Goal: Transaction & Acquisition: Download file/media

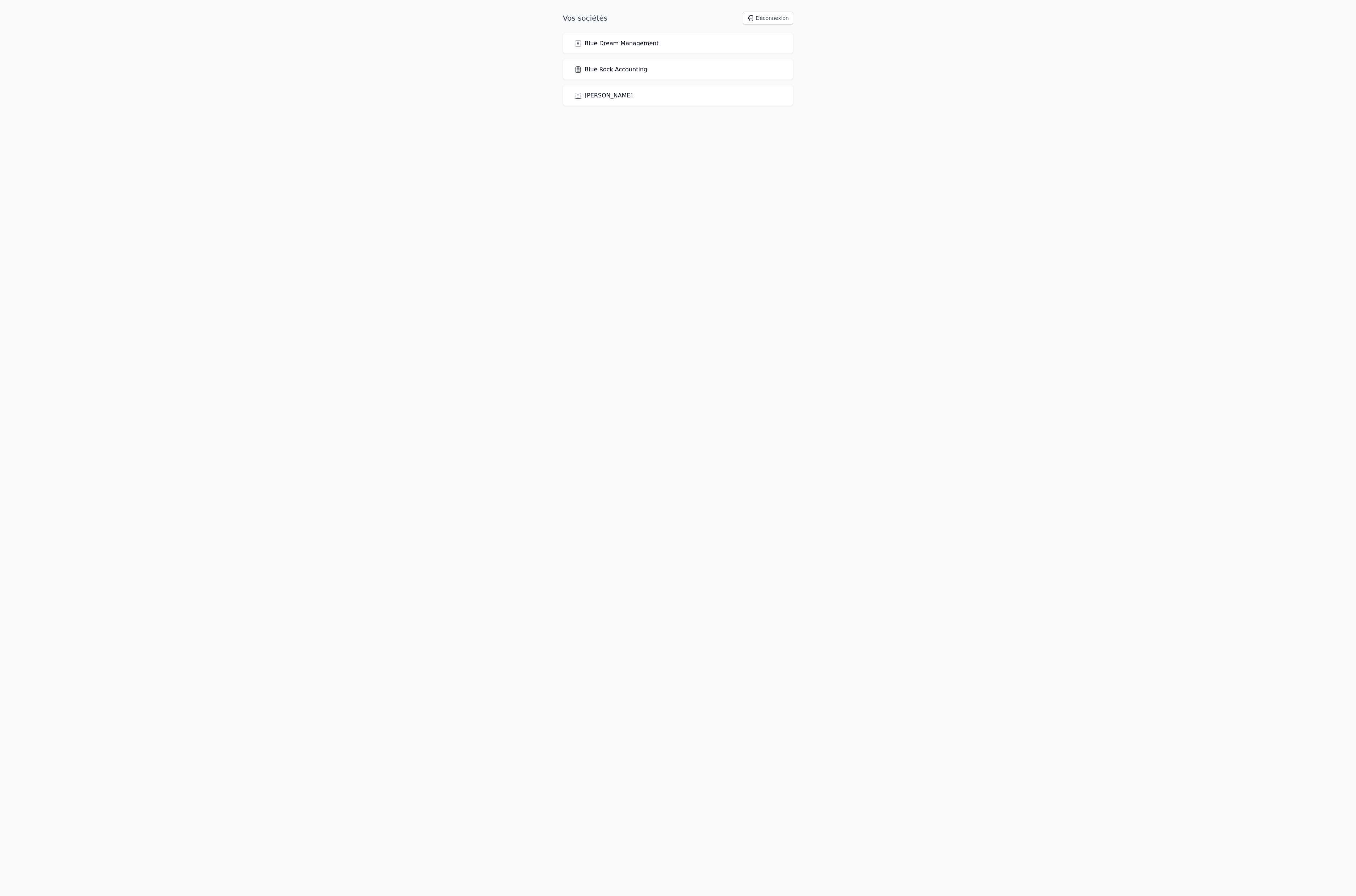
click at [687, 74] on div "Blue Rock Accounting" at bounding box center [678, 69] width 207 height 9
click at [647, 74] on link "Blue Rock Accounting" at bounding box center [611, 69] width 73 height 9
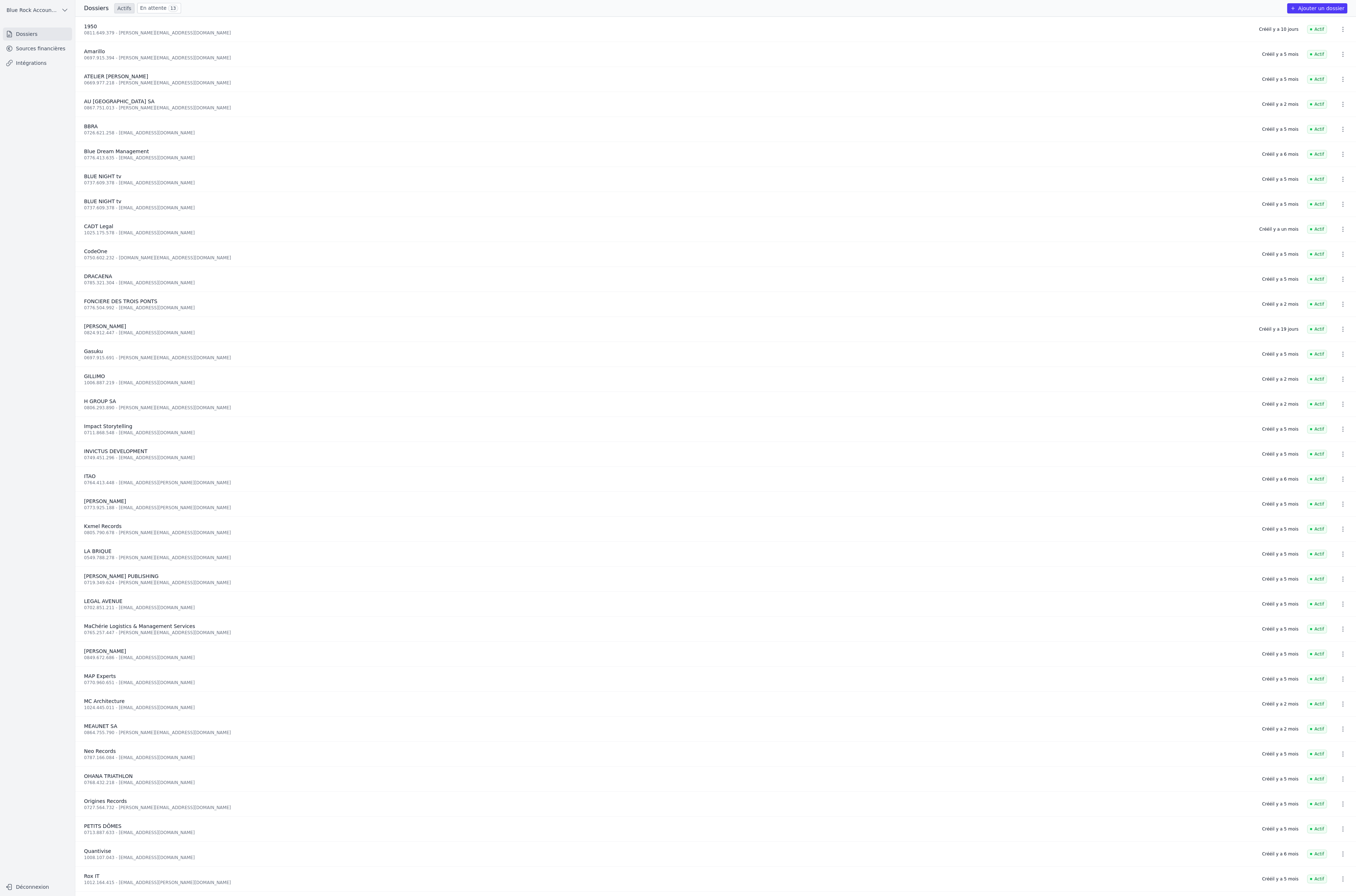
click at [67, 55] on link "Sources financières" at bounding box center [37, 48] width 69 height 13
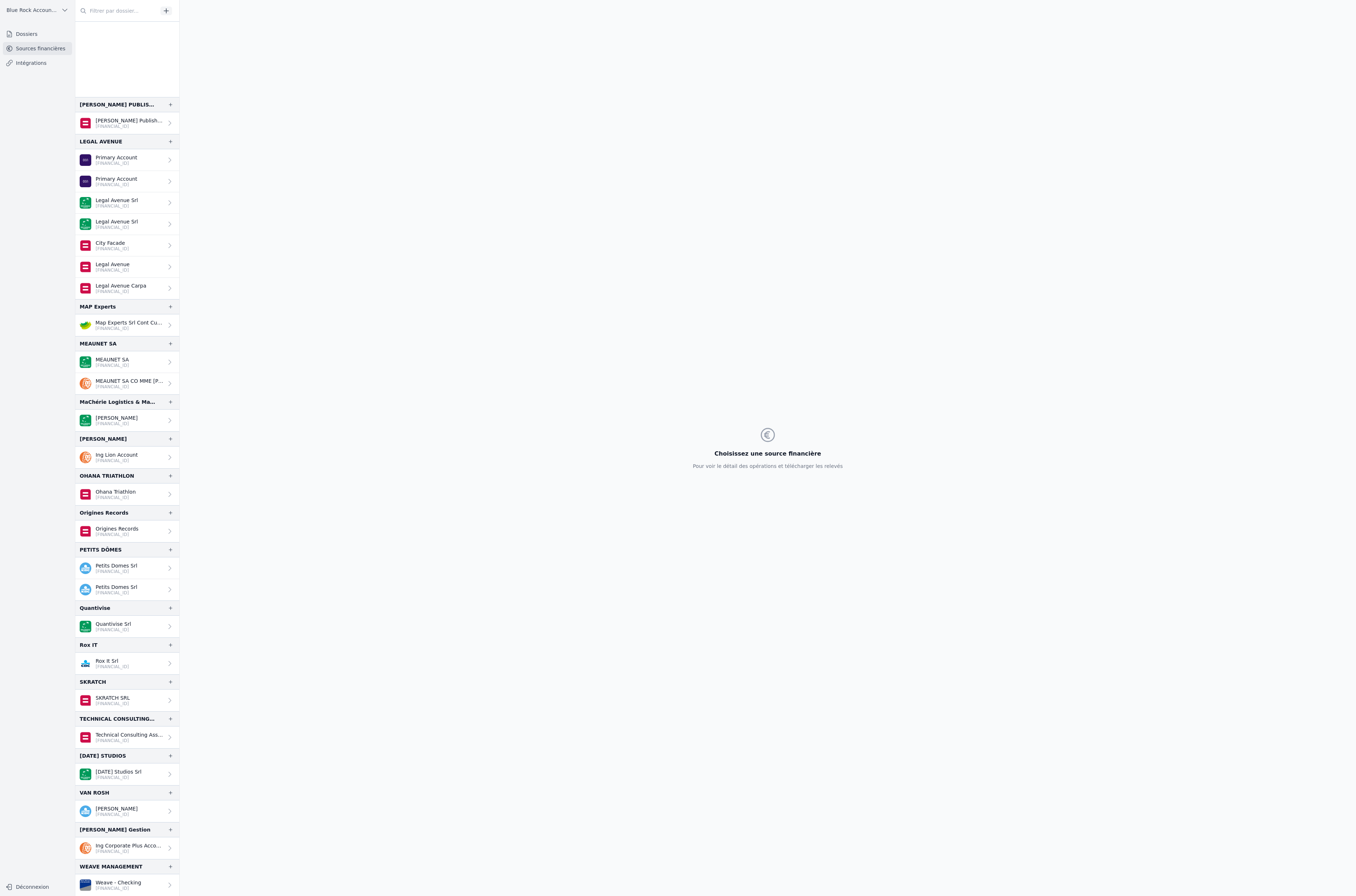
scroll to position [1576, 0]
click at [163, 849] on p "Ing Corporate Plus Account" at bounding box center [129, 846] width 68 height 7
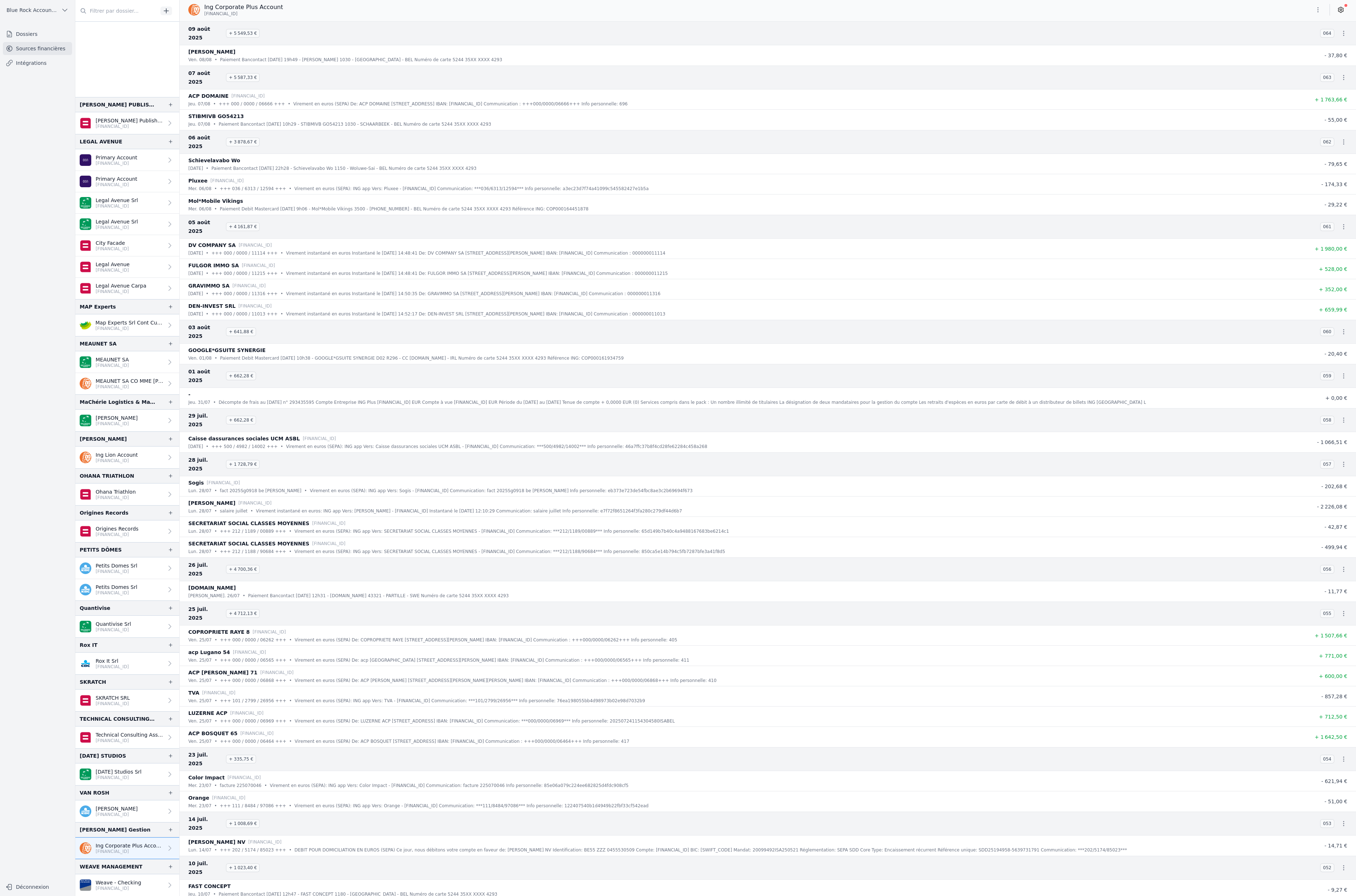
click at [1314, 13] on icon "button" at bounding box center [1318, 10] width 7 height 7
click at [1261, 53] on button "Exporter" at bounding box center [1259, 46] width 52 height 13
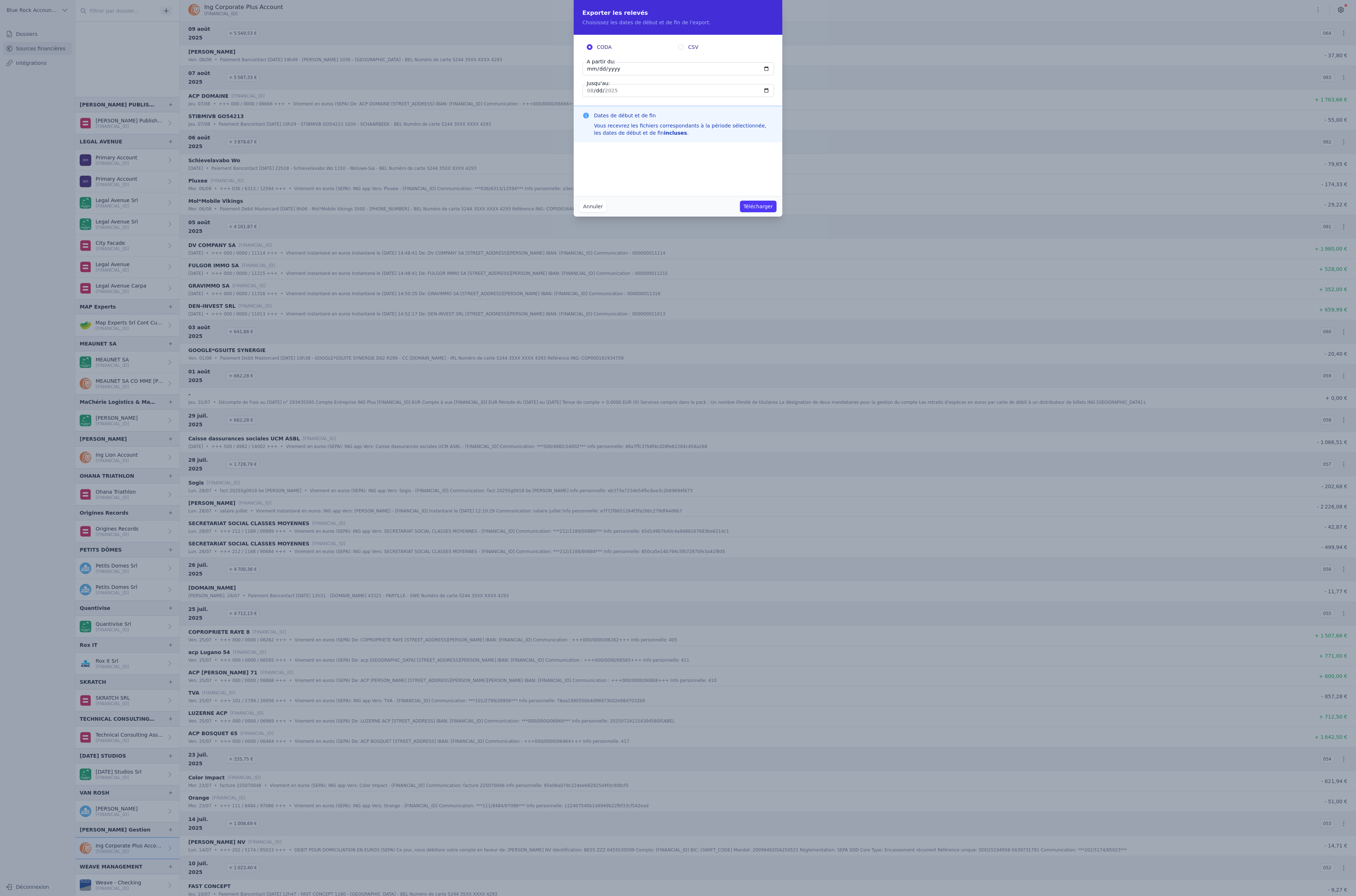
click at [648, 75] on input "[DATE]" at bounding box center [678, 68] width 192 height 13
click at [774, 75] on input "[DATE]" at bounding box center [678, 68] width 192 height 13
type input "[DATE]"
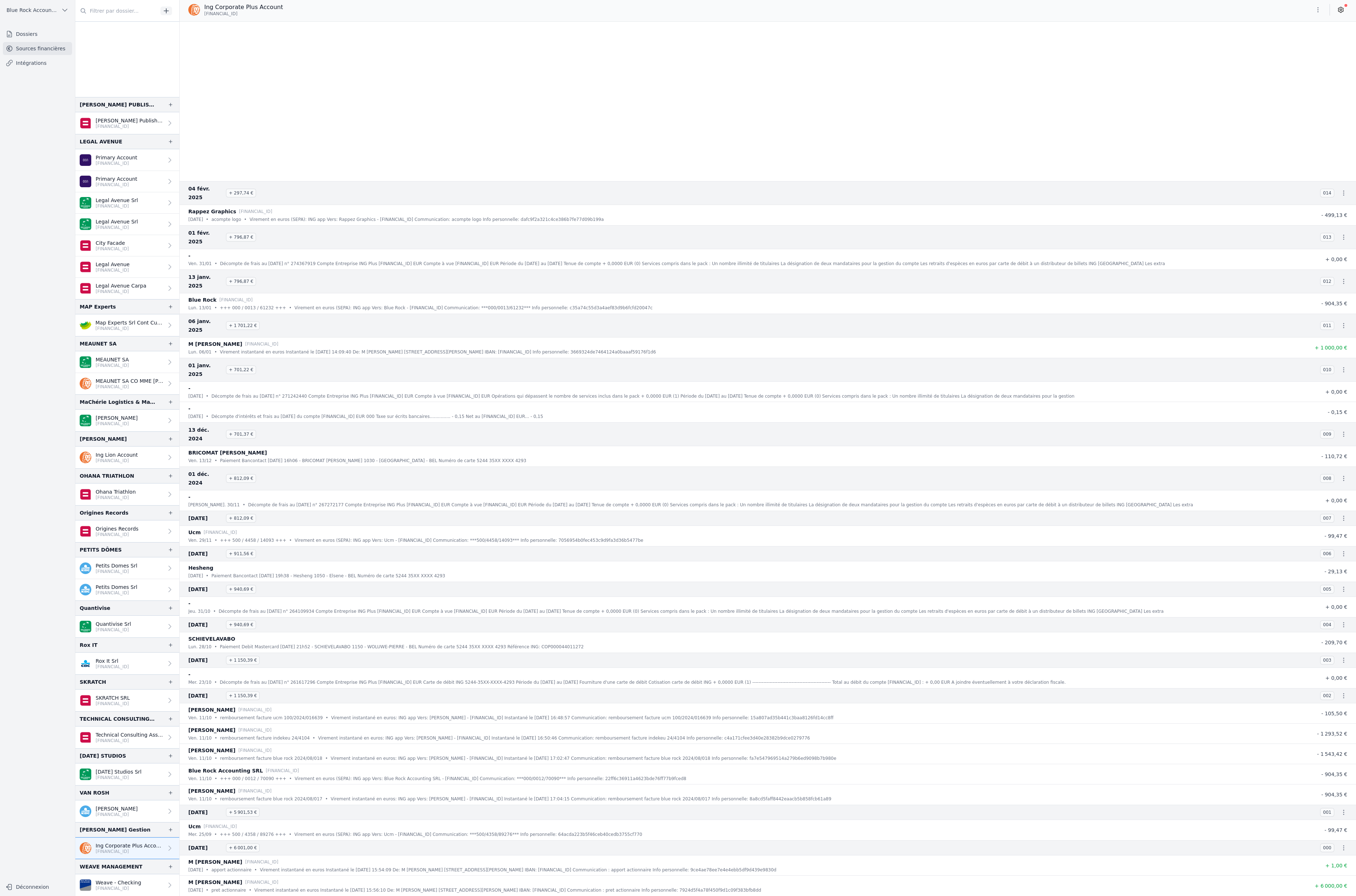
scroll to position [4053, 0]
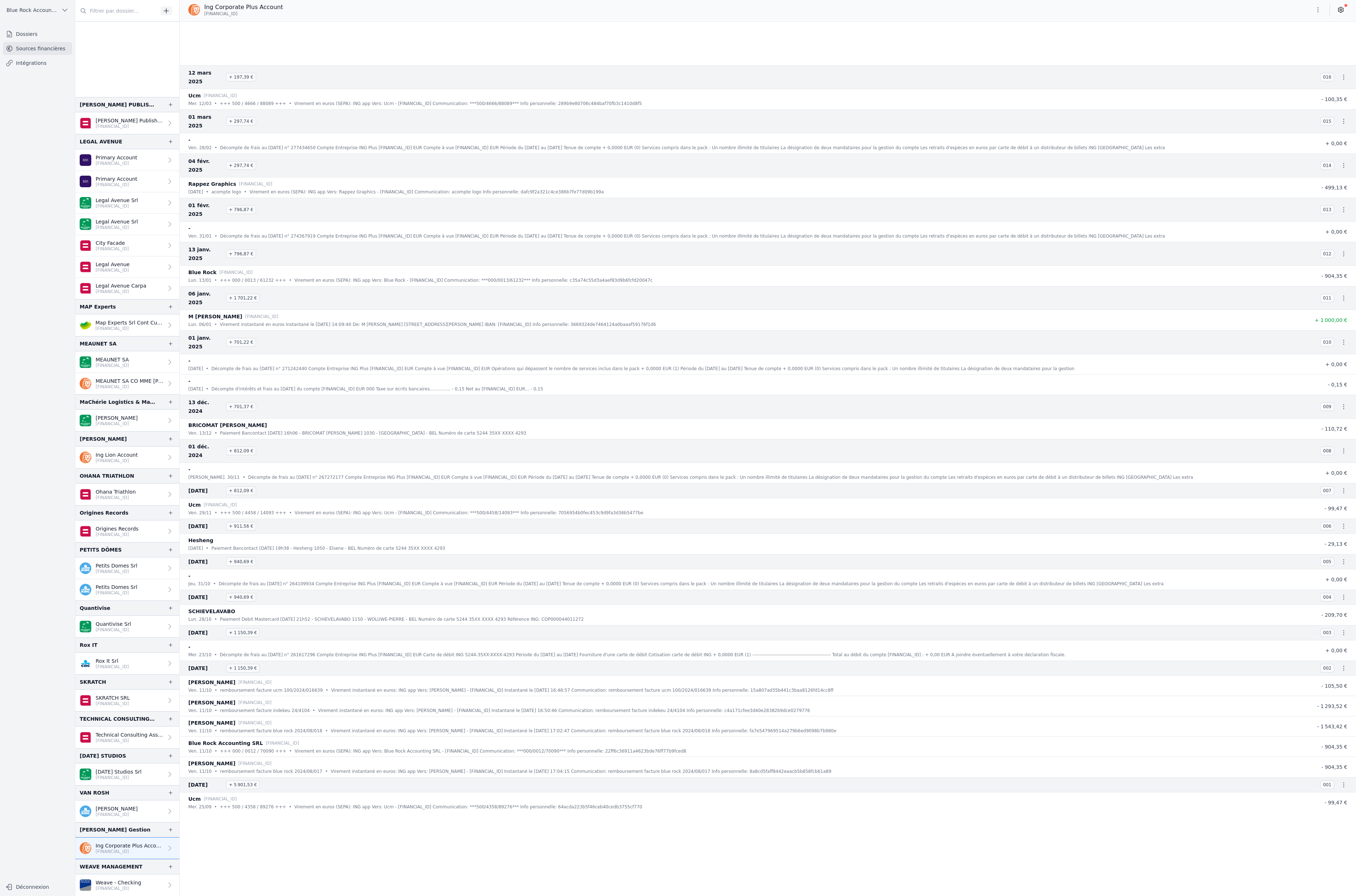
click at [1314, 13] on icon "button" at bounding box center [1318, 10] width 7 height 7
click at [1062, 42] on div at bounding box center [678, 448] width 1356 height 896
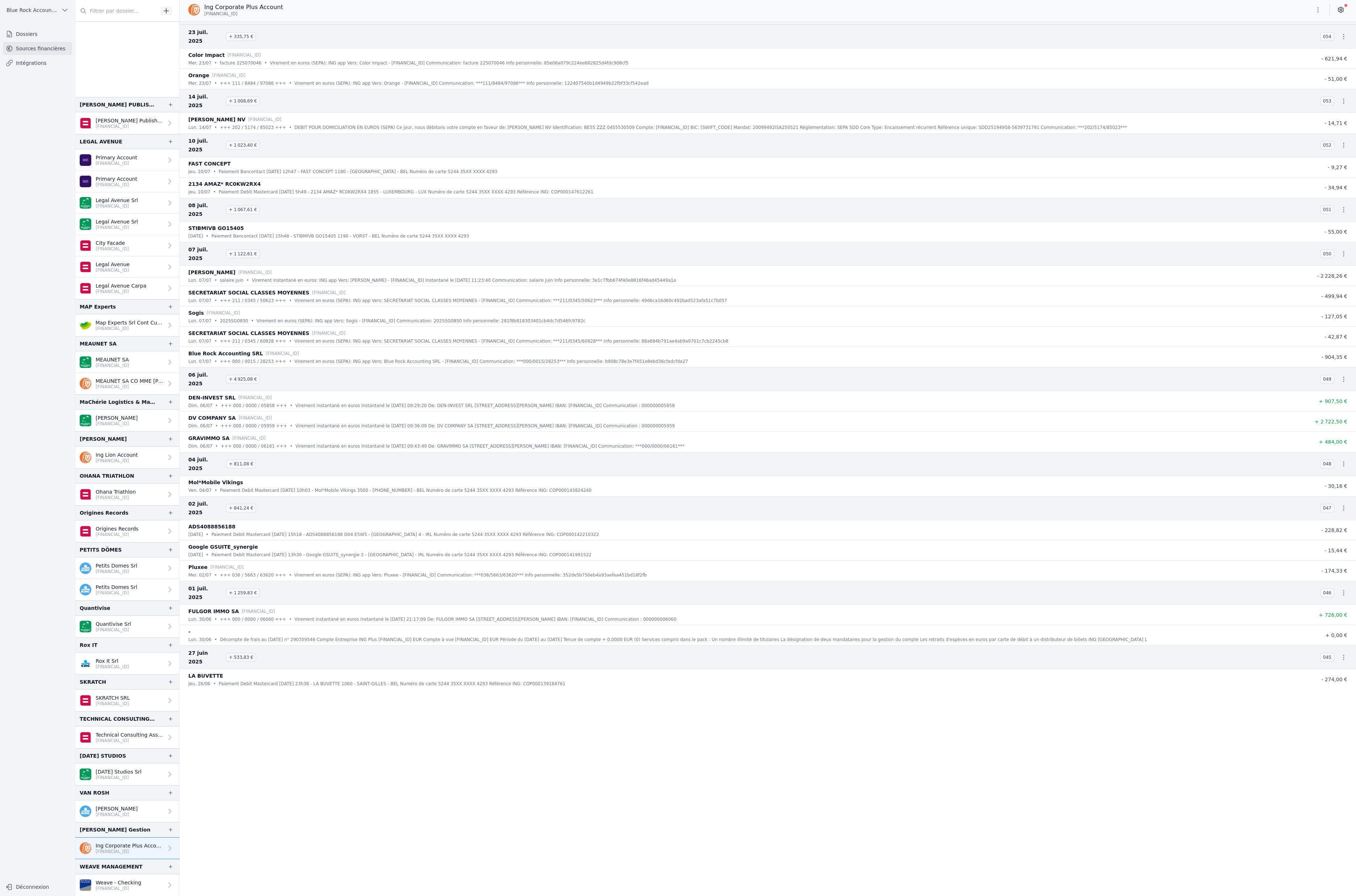
scroll to position [0, 0]
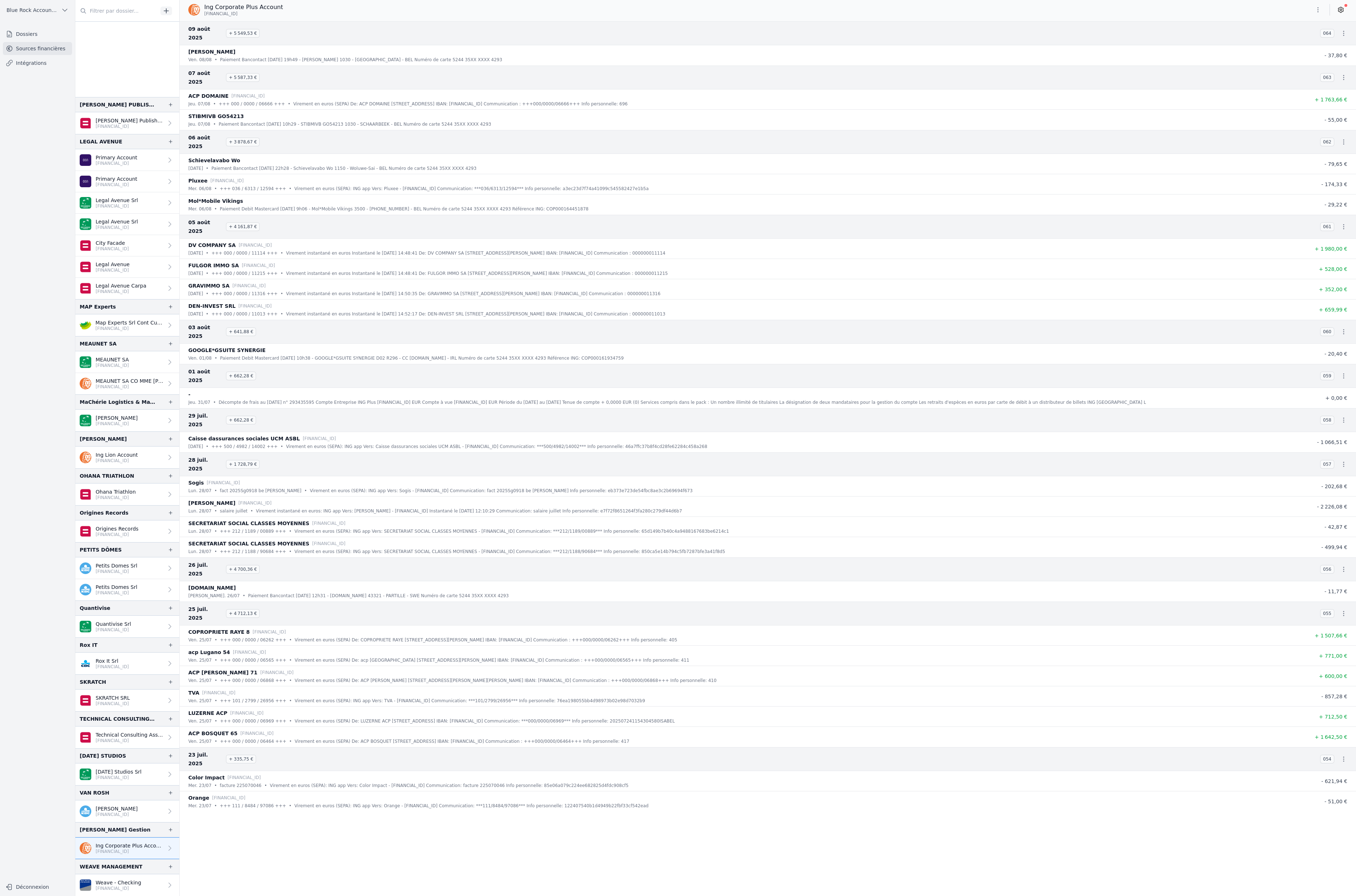
click at [1314, 13] on icon "button" at bounding box center [1318, 10] width 7 height 7
click at [1272, 53] on button "Exporter" at bounding box center [1259, 46] width 52 height 13
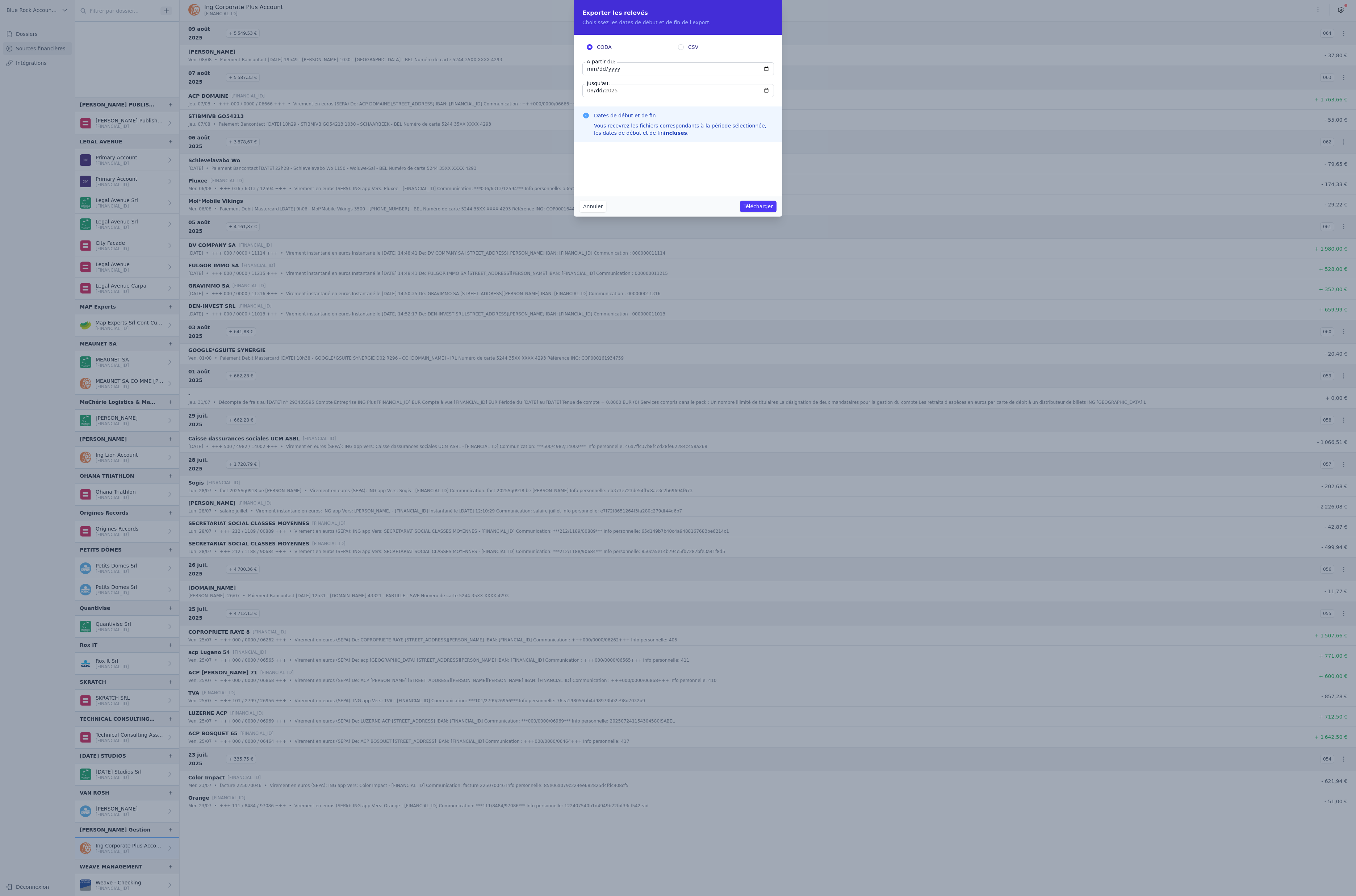
click at [580, 212] on button "Annuler" at bounding box center [593, 206] width 27 height 12
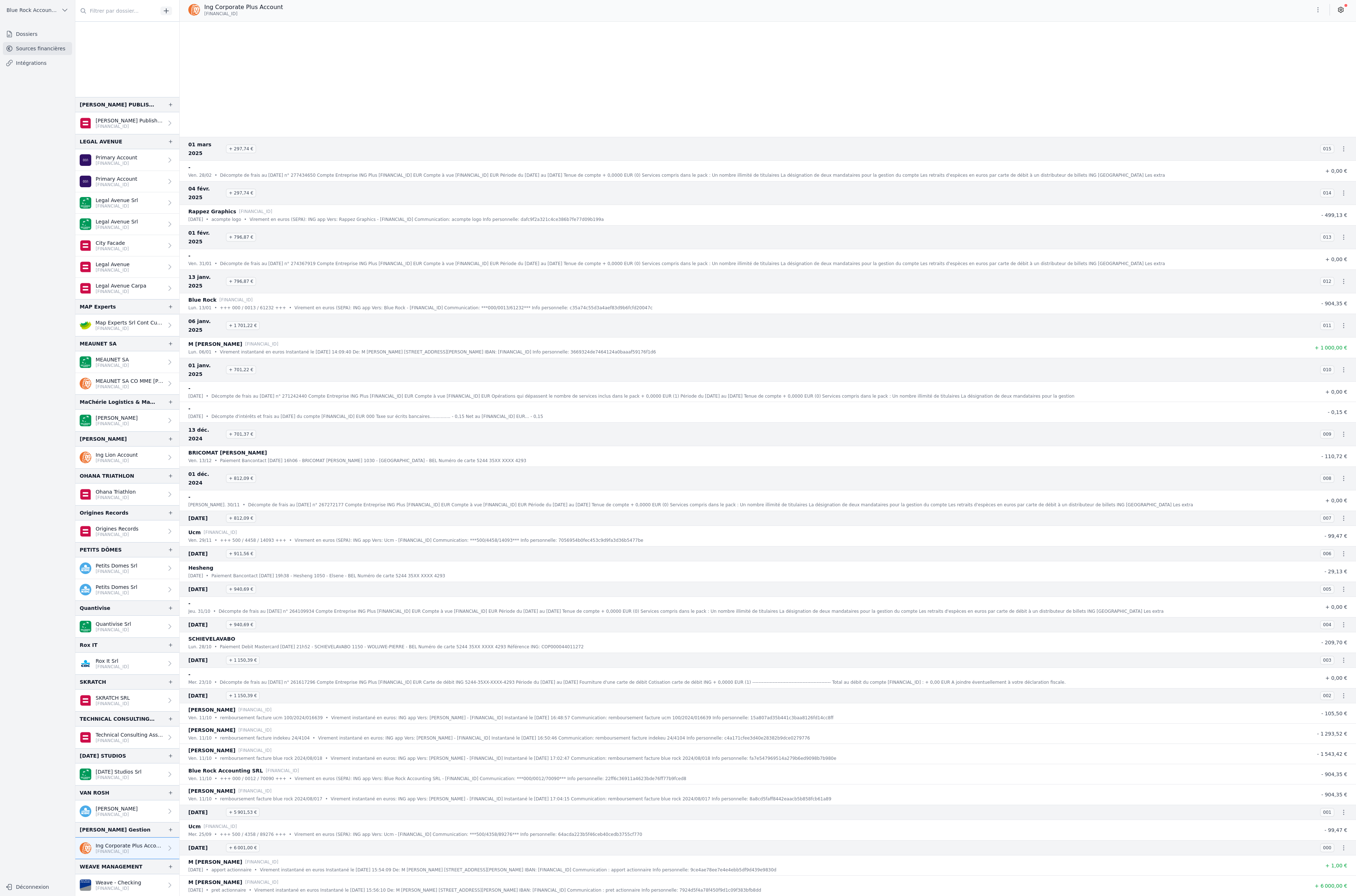
scroll to position [4216, 0]
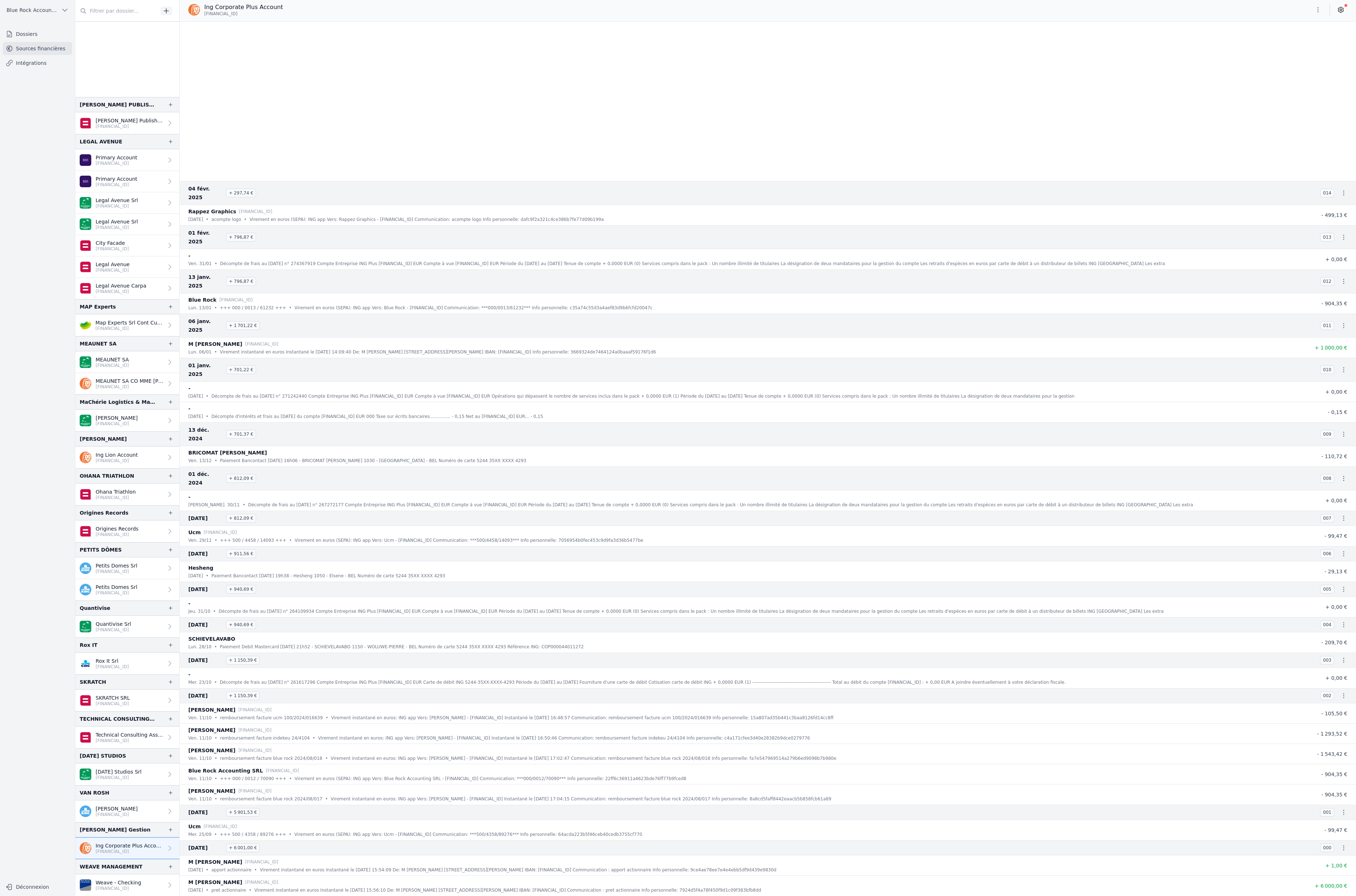
click at [1311, 16] on button "button" at bounding box center [1318, 10] width 15 height 12
click at [1260, 52] on button "Exporter" at bounding box center [1259, 46] width 52 height 13
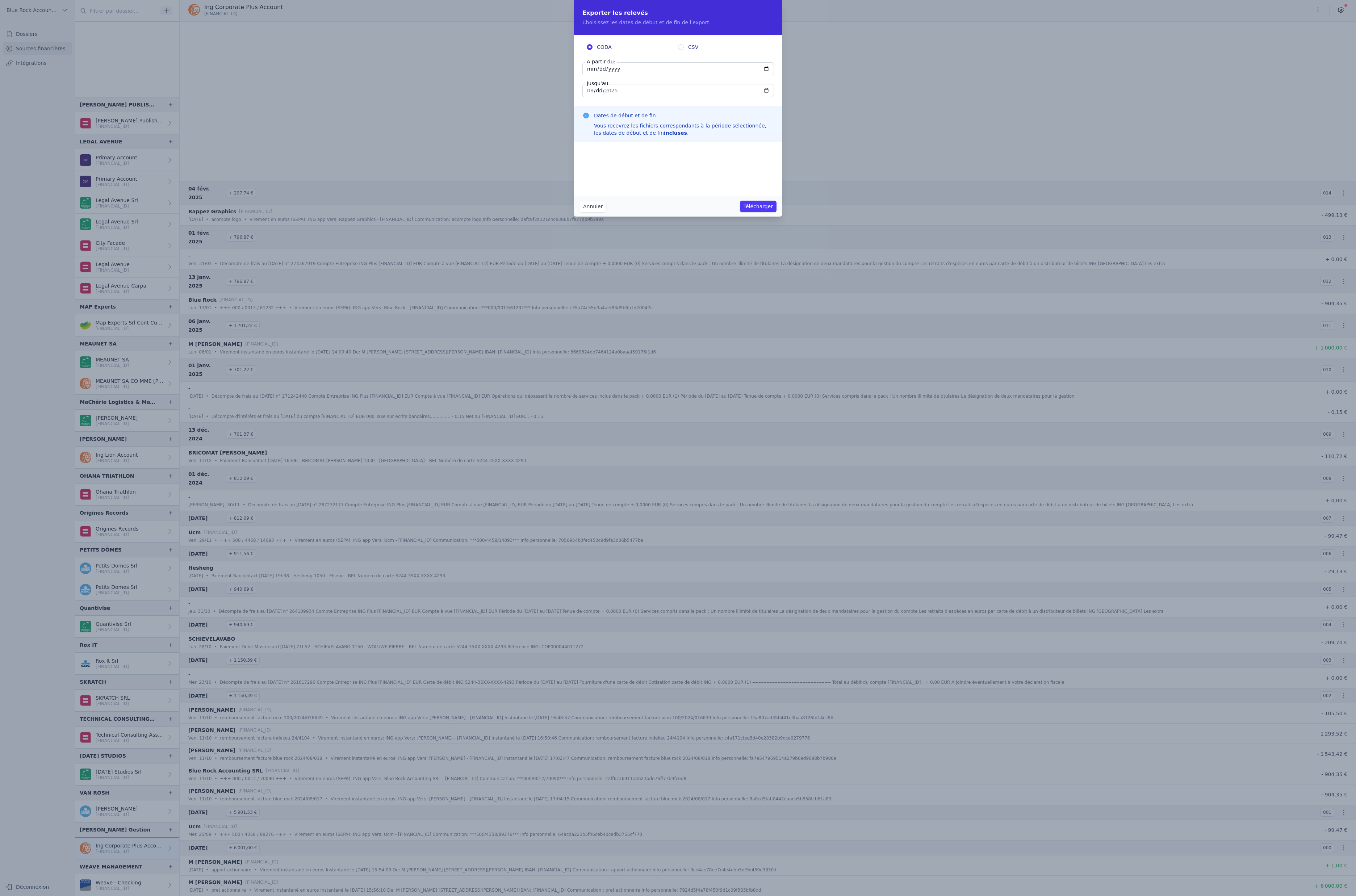
click at [636, 75] on input "[DATE]" at bounding box center [678, 68] width 192 height 13
type input "[DATE]"
click at [692, 51] on label "CSV" at bounding box center [723, 47] width 91 height 7
click at [684, 50] on input "CSV" at bounding box center [681, 47] width 6 height 6
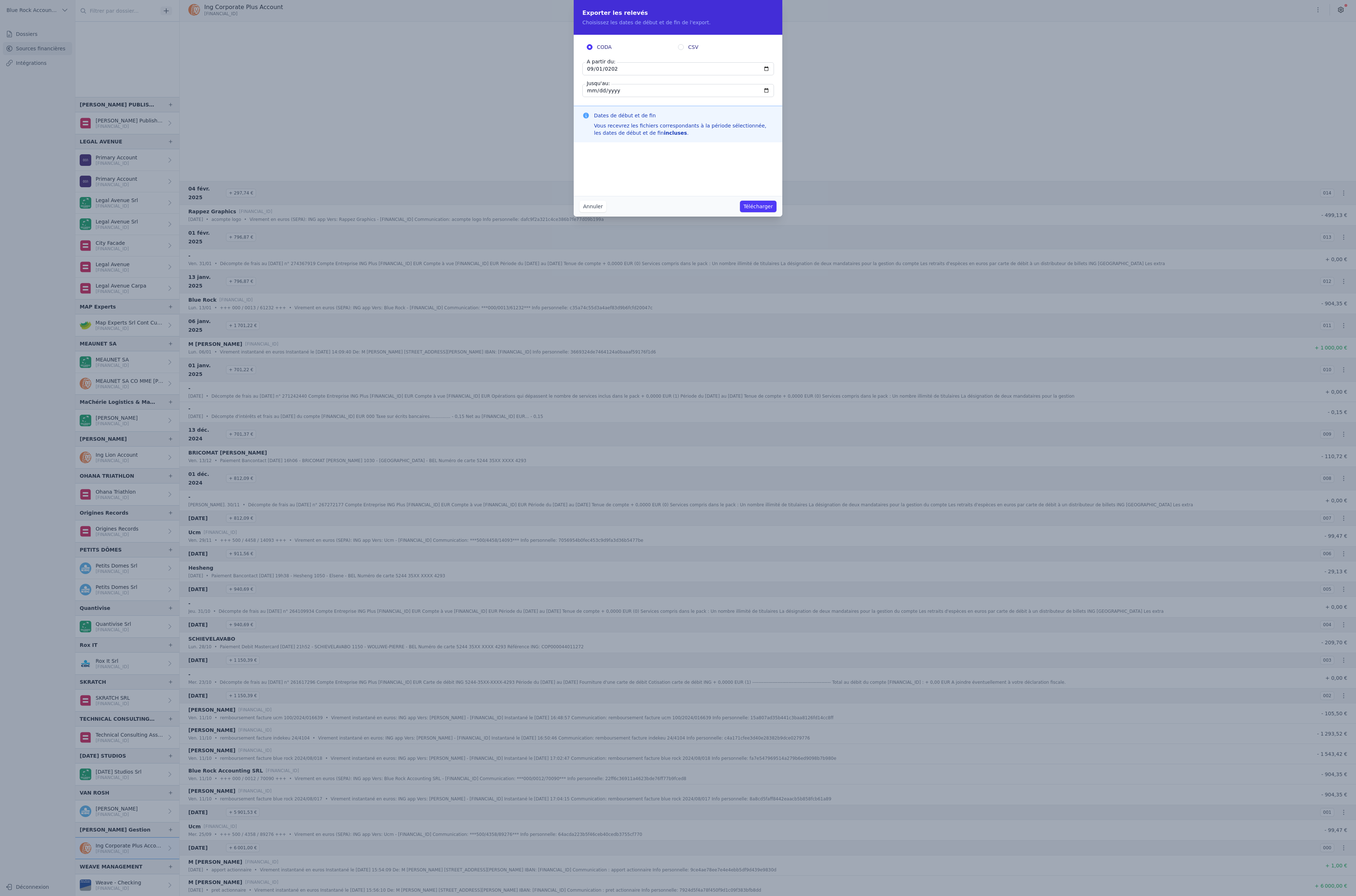
radio input "true"
radio input "false"
click at [776, 212] on button "Télécharger" at bounding box center [758, 206] width 36 height 12
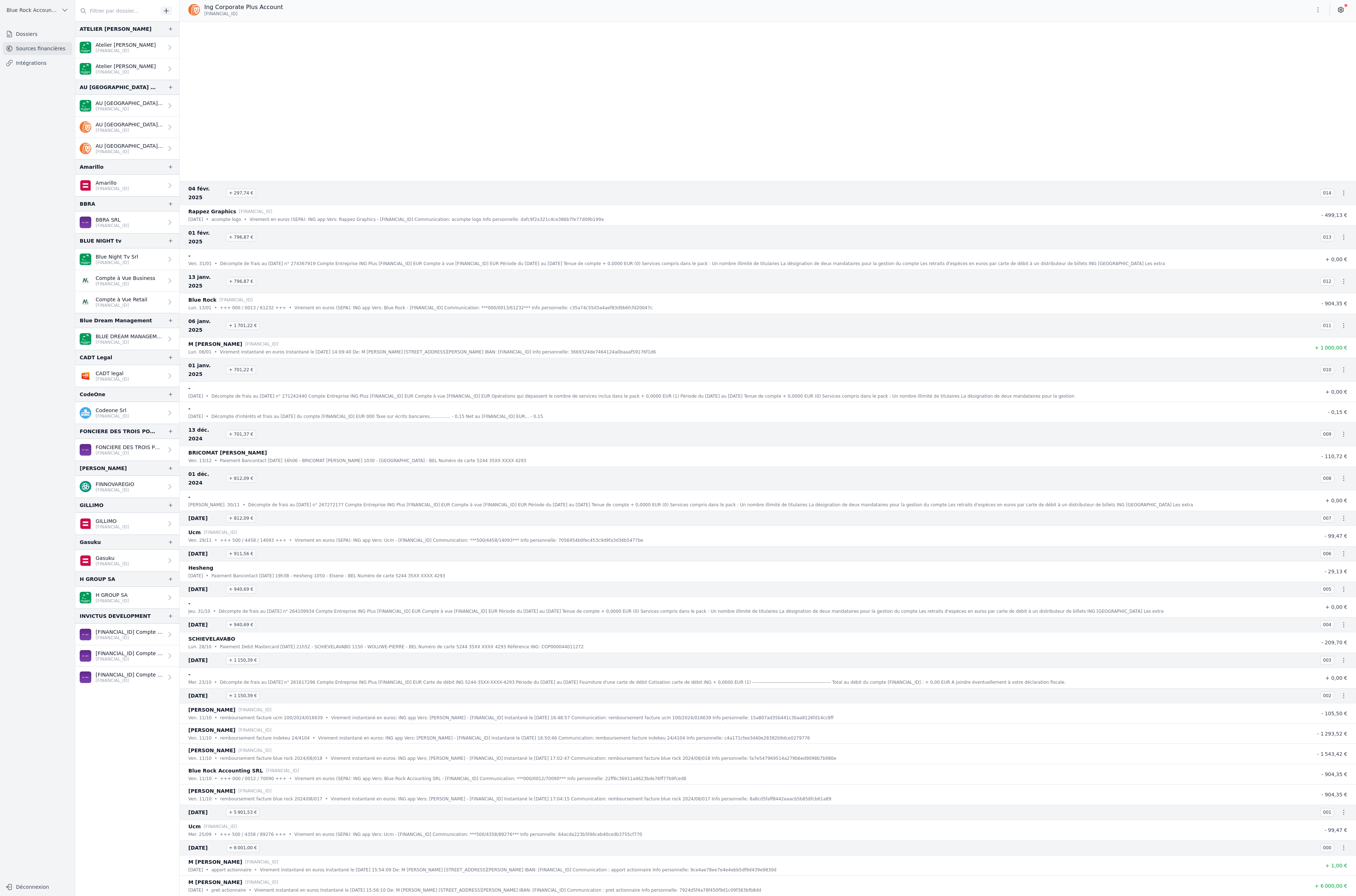
scroll to position [3744, 0]
